Goal: Transaction & Acquisition: Purchase product/service

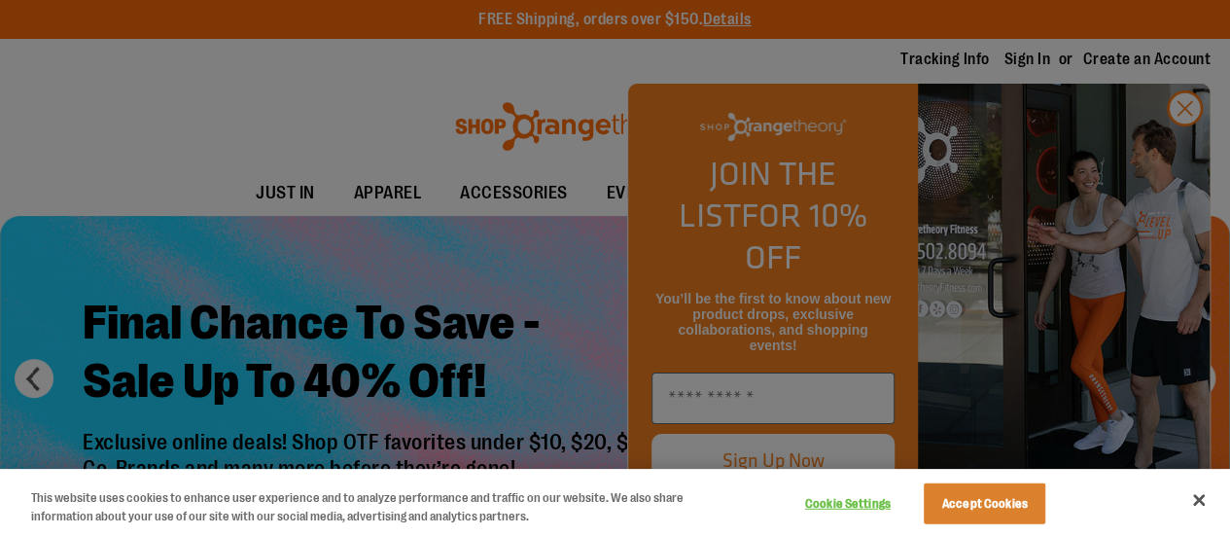
click at [1192, 138] on div at bounding box center [615, 268] width 1230 height 536
click at [1183, 142] on div at bounding box center [615, 268] width 1230 height 536
click at [131, 137] on div at bounding box center [615, 268] width 1230 height 536
click at [1192, 499] on button "Close" at bounding box center [1199, 500] width 43 height 43
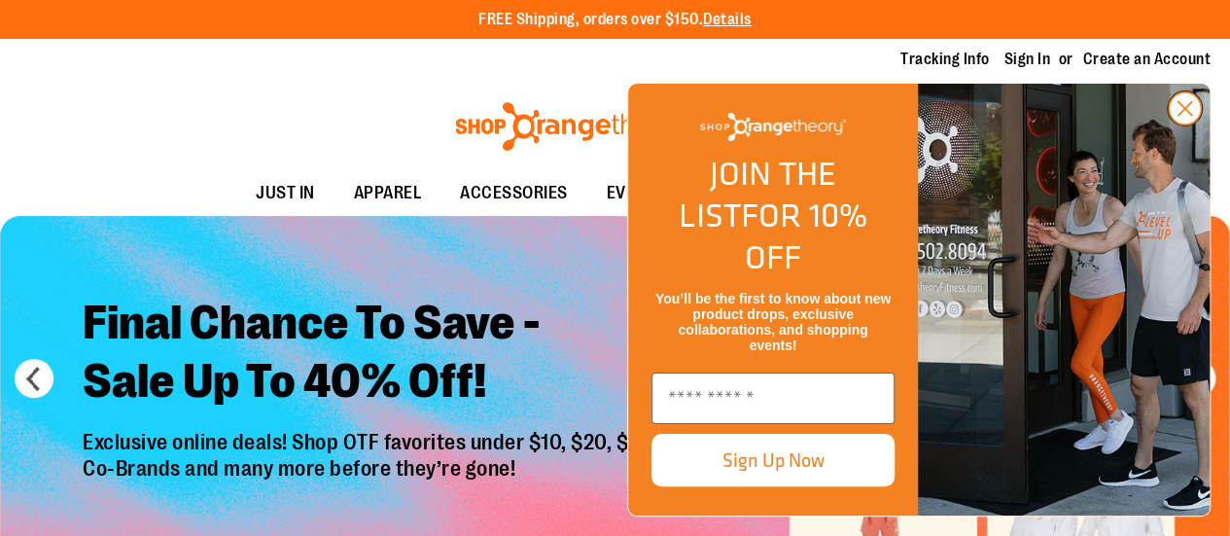
click at [1193, 125] on circle "Close dialog" at bounding box center [1185, 108] width 32 height 32
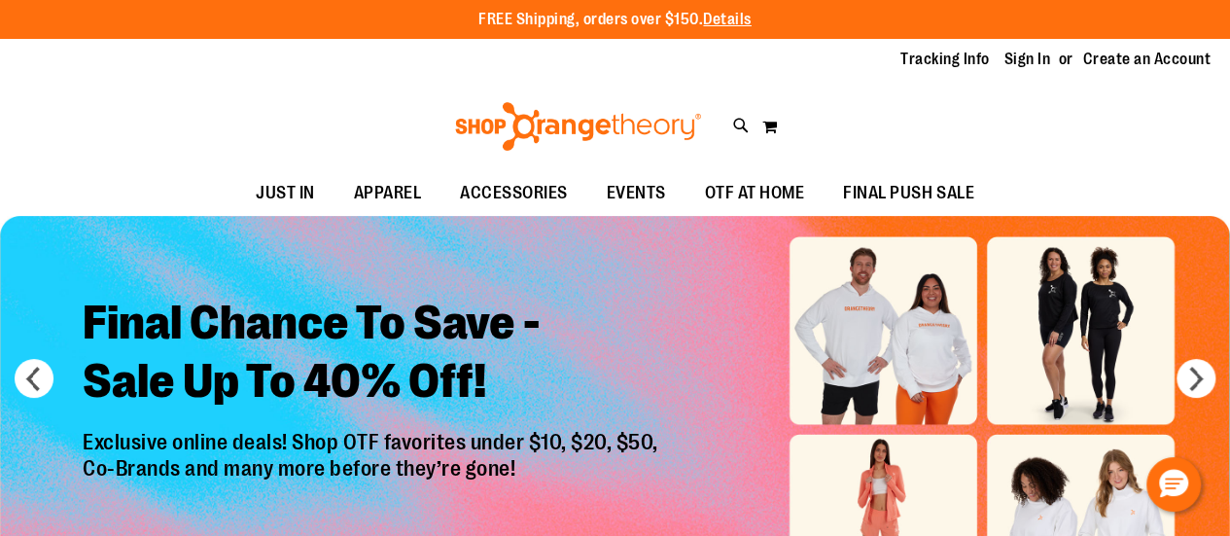
click at [1104, 316] on img "Slide 1 of 6" at bounding box center [615, 429] width 1230 height 427
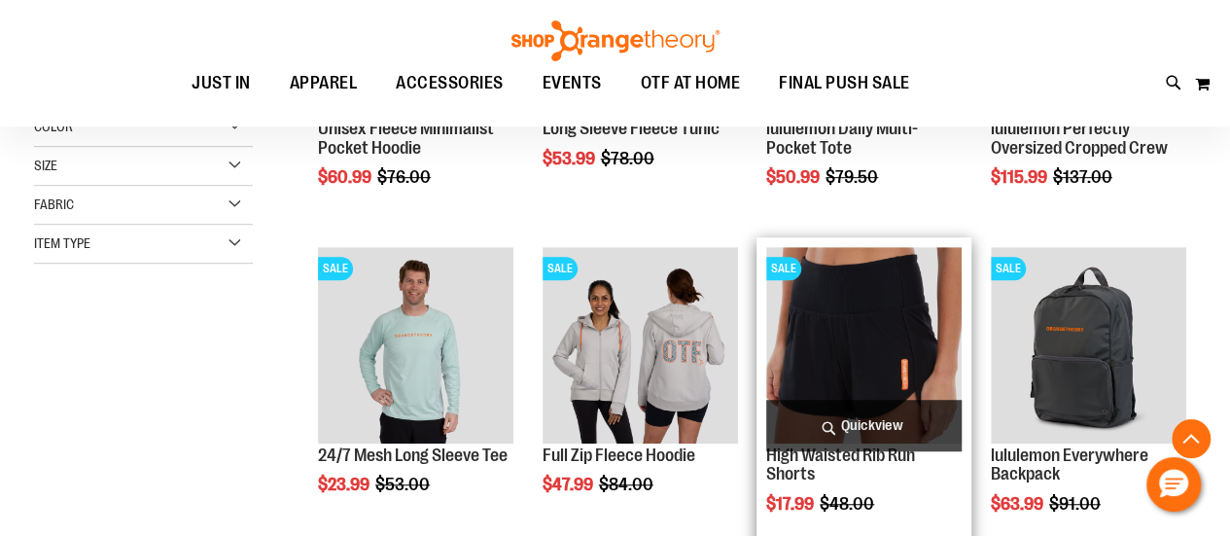
scroll to position [486, 0]
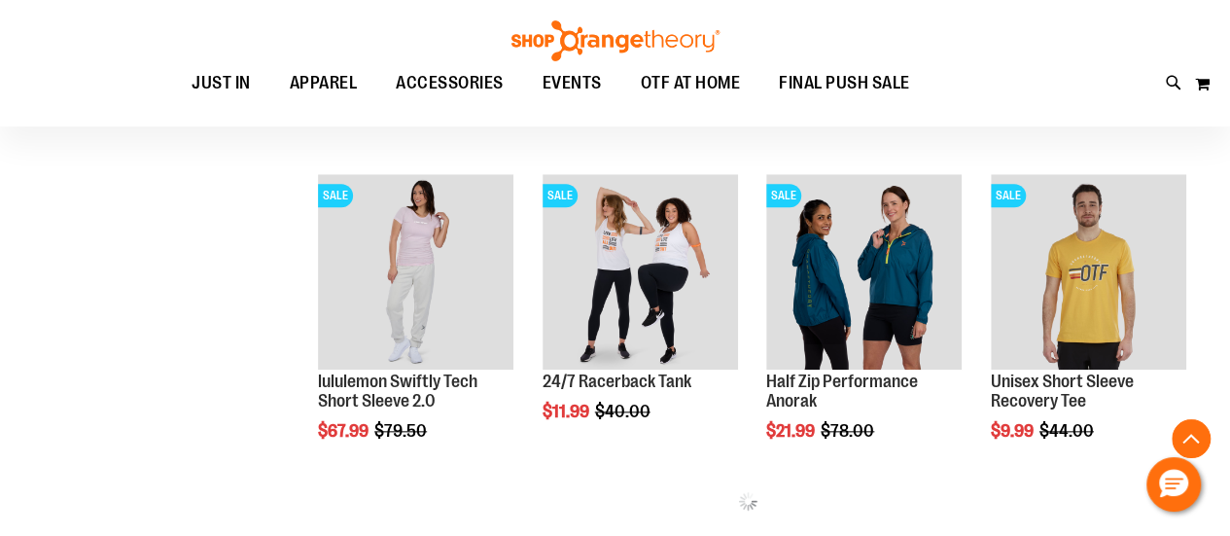
scroll to position [1264, 0]
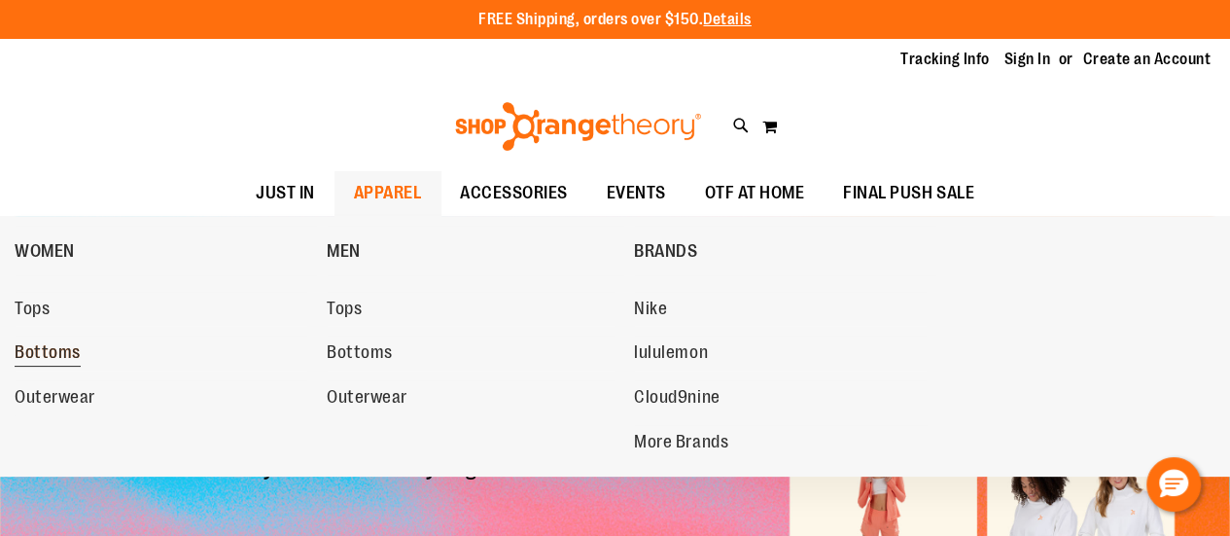
click at [55, 355] on span "Bottoms" at bounding box center [48, 354] width 66 height 24
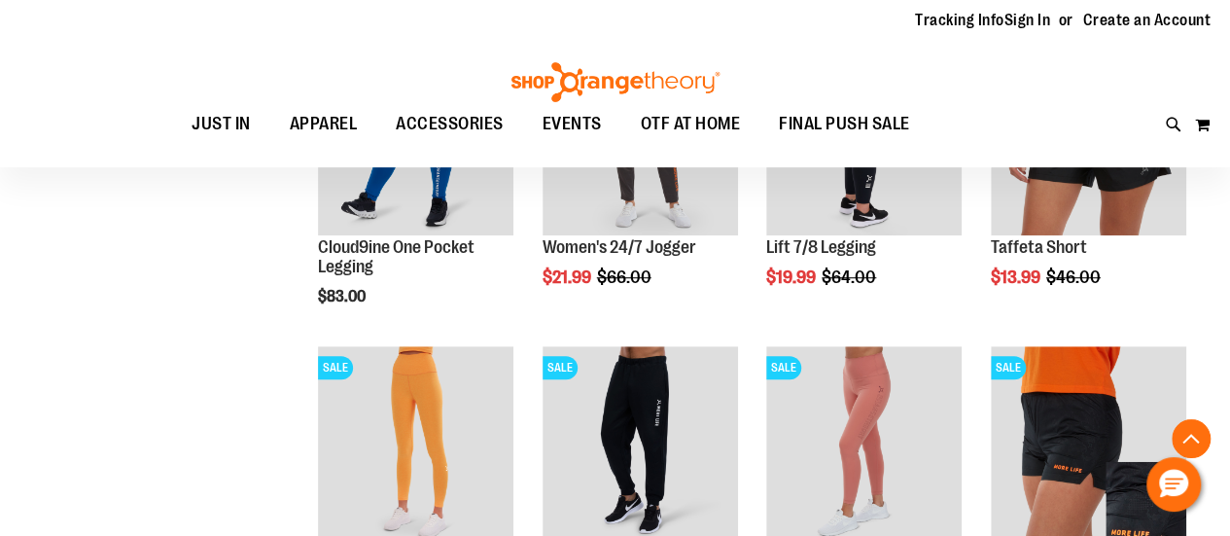
scroll to position [480, 0]
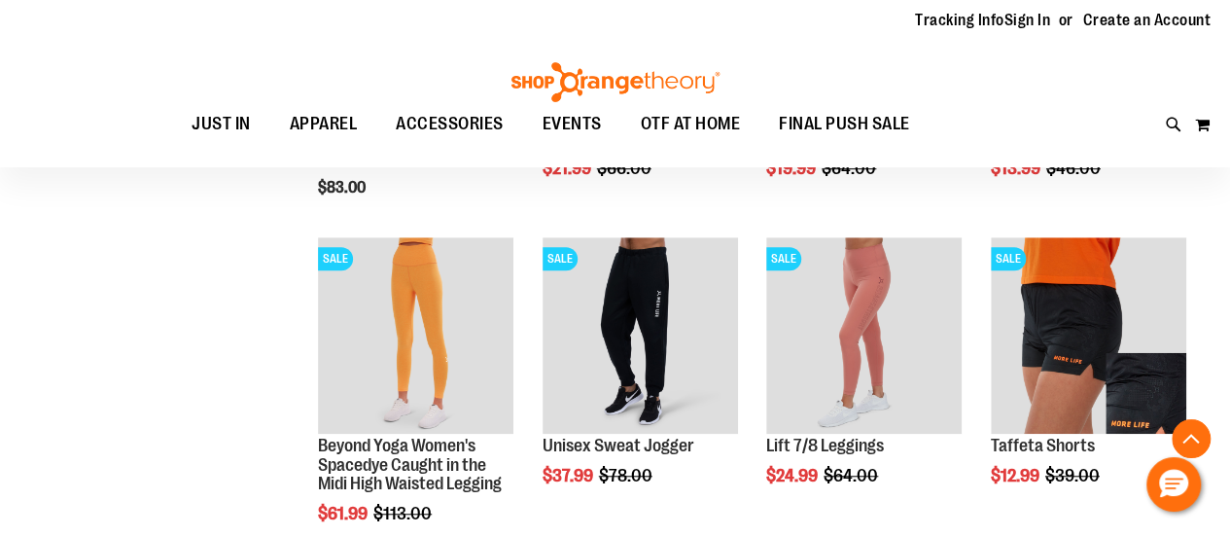
scroll to position [577, 0]
